Goal: Information Seeking & Learning: Check status

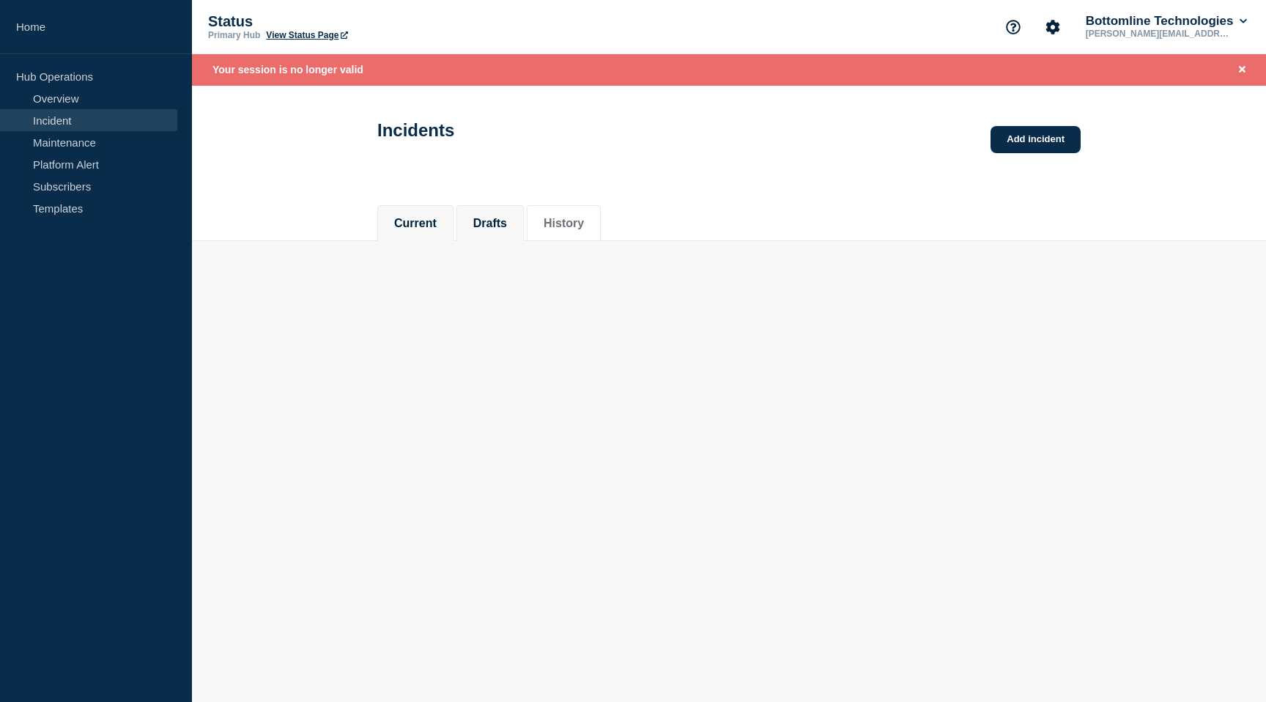
click at [500, 226] on button "Drafts" at bounding box center [490, 223] width 34 height 13
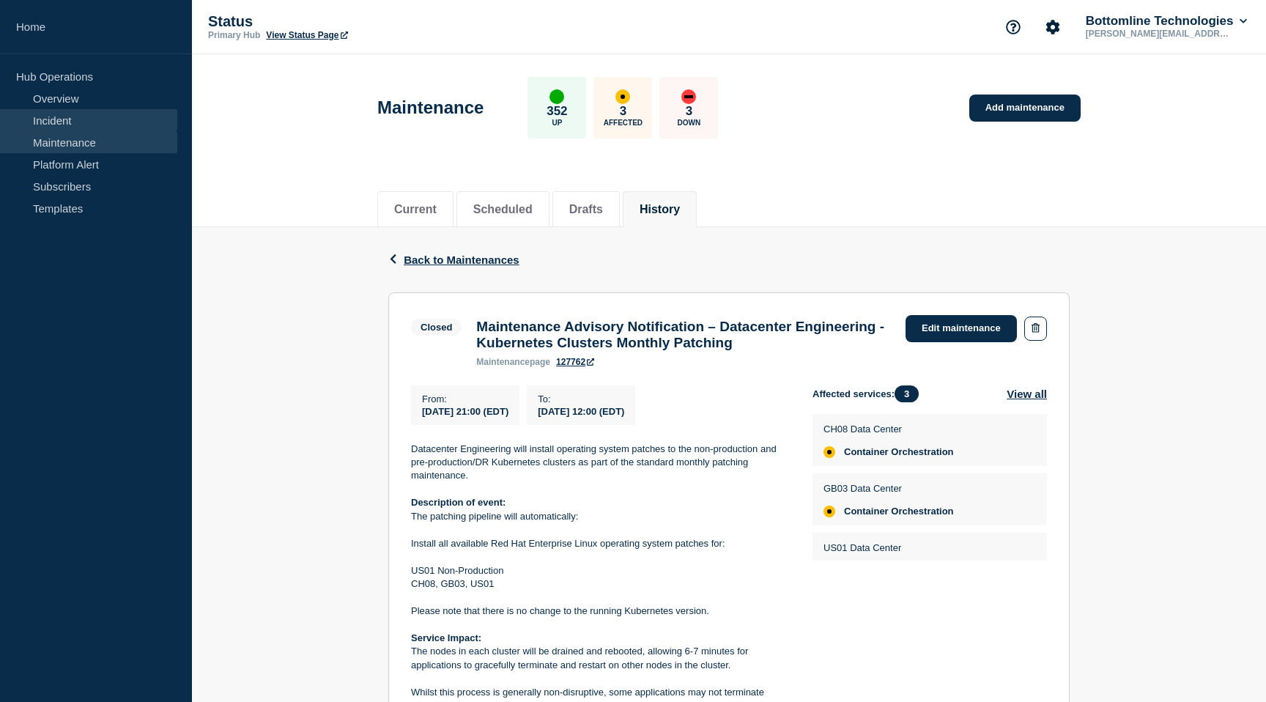
click at [48, 123] on link "Incident" at bounding box center [88, 120] width 177 height 22
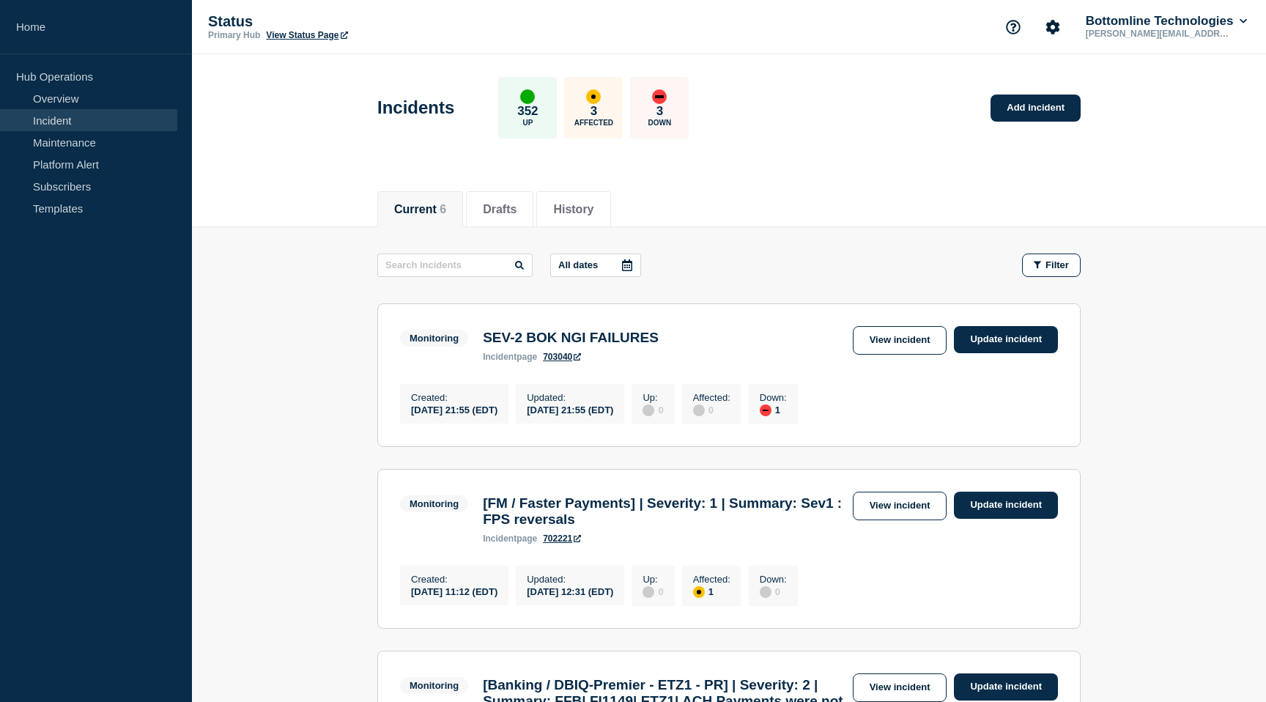
click at [546, 327] on div "Monitoring SEV-2 BOK NGI FAILURES incident page 703040" at bounding box center [533, 344] width 266 height 36
click at [498, 340] on h3 "SEV-2 BOK NGI FAILURES" at bounding box center [571, 338] width 176 height 16
click at [877, 347] on link "View incident" at bounding box center [900, 340] width 95 height 29
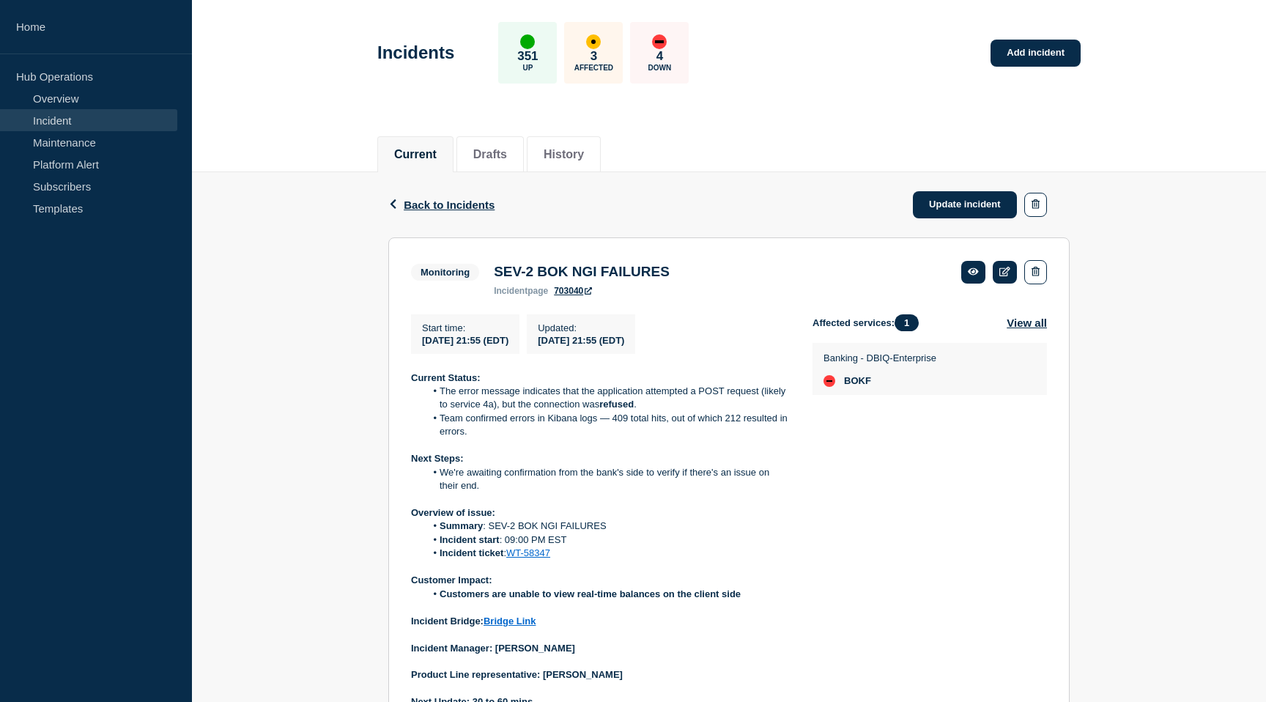
scroll to position [141, 0]
